Goal: Task Accomplishment & Management: Use online tool/utility

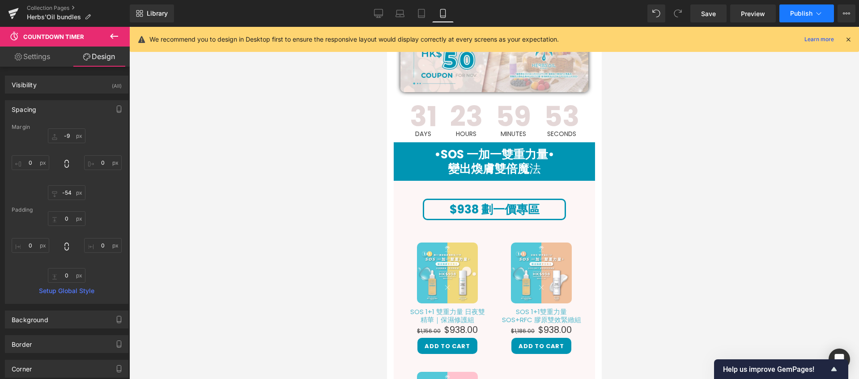
click at [801, 15] on span "Publish" at bounding box center [801, 13] width 22 height 7
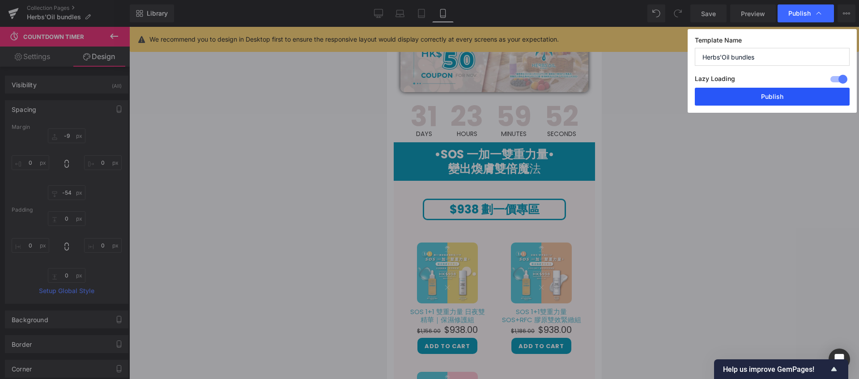
click at [779, 98] on button "Publish" at bounding box center [772, 97] width 155 height 18
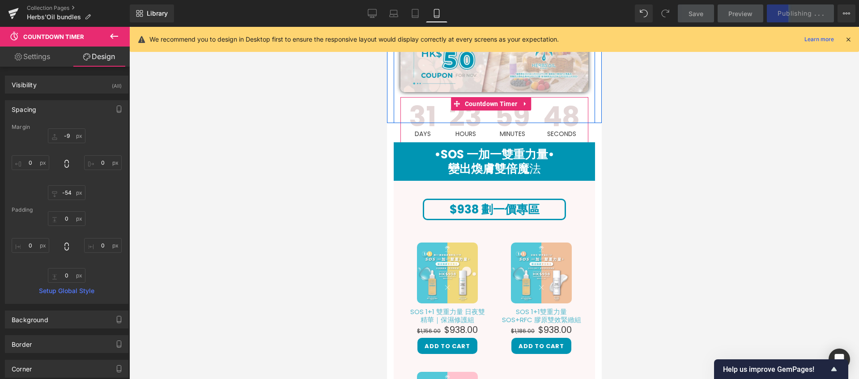
click at [513, 110] on div "59 Minutes" at bounding box center [511, 120] width 47 height 46
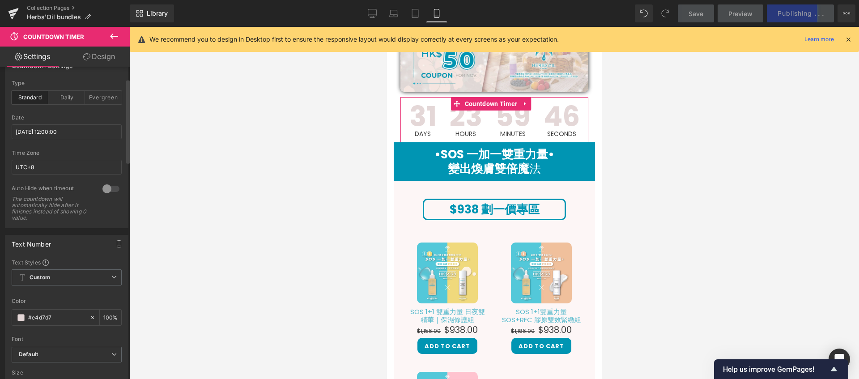
scroll to position [76, 0]
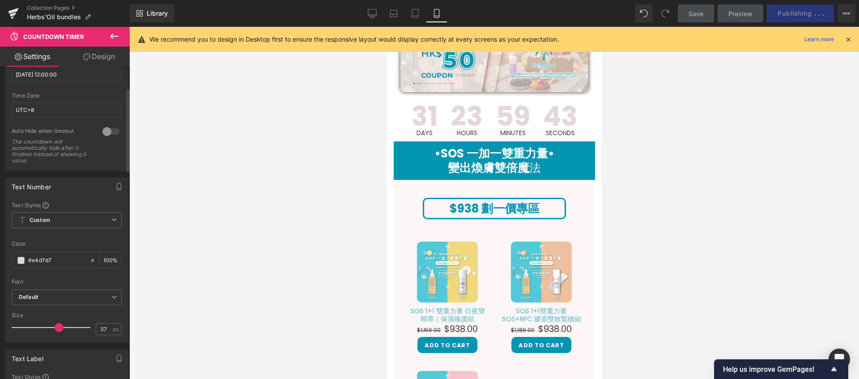
type input "56"
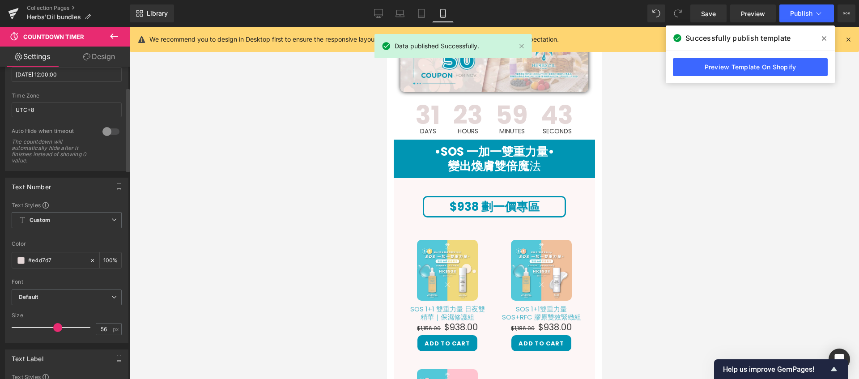
click at [56, 327] on span at bounding box center [57, 327] width 9 height 9
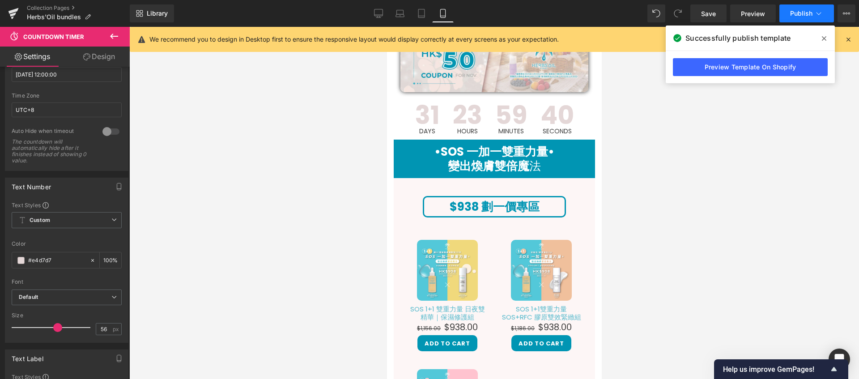
click at [807, 18] on button "Publish" at bounding box center [806, 13] width 55 height 18
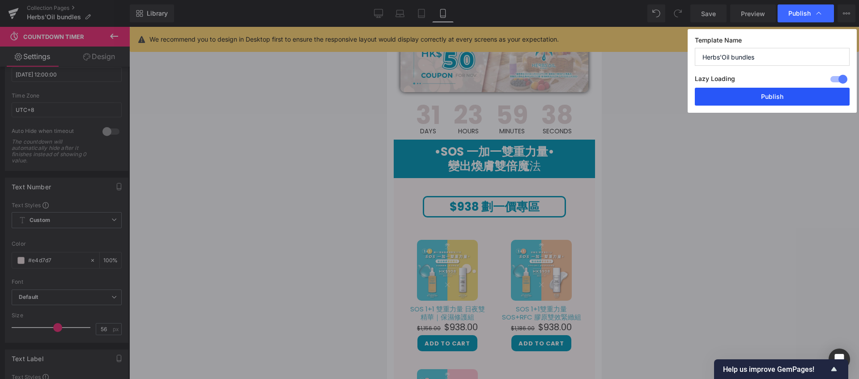
click at [777, 102] on button "Publish" at bounding box center [772, 97] width 155 height 18
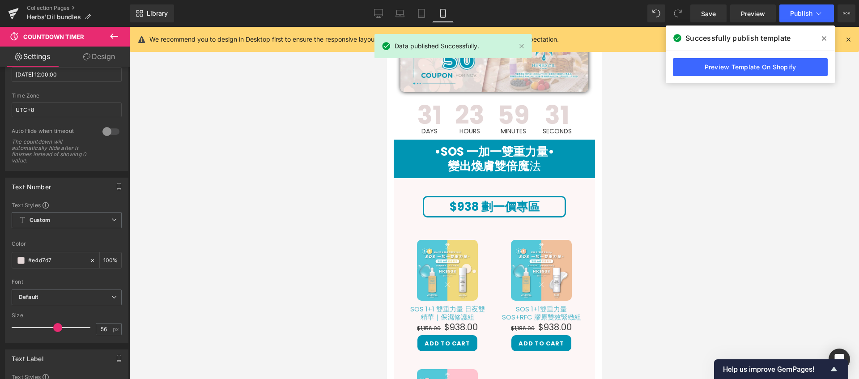
click at [820, 40] on span at bounding box center [824, 38] width 14 height 14
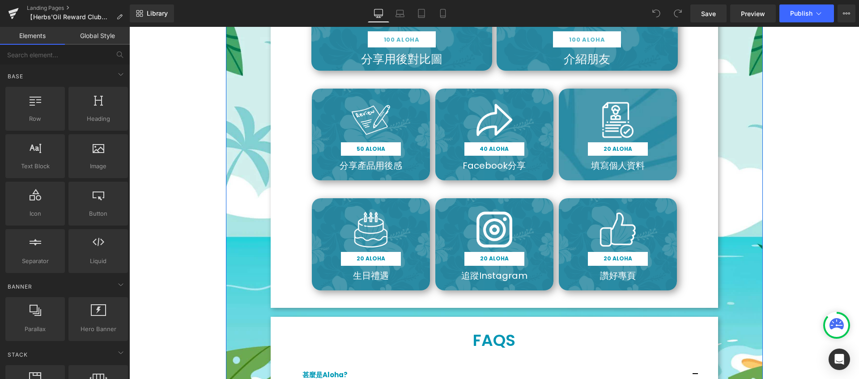
scroll to position [1516, 0]
